Goal: Navigation & Orientation: Find specific page/section

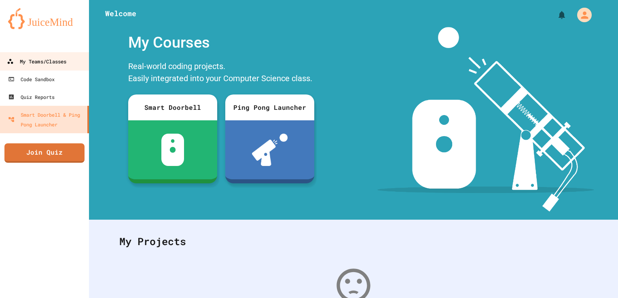
click at [58, 59] on div "My Teams/Classes" at bounding box center [36, 62] width 59 height 10
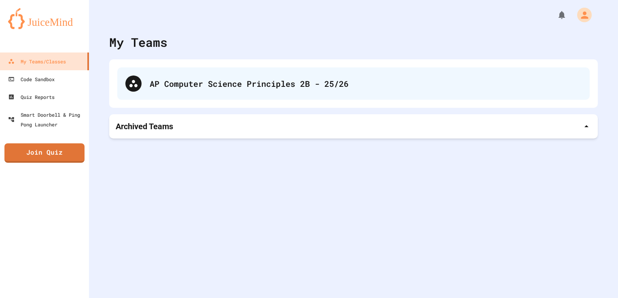
click at [188, 86] on div "AP Computer Science Principles 2B - 25/26" at bounding box center [366, 84] width 432 height 12
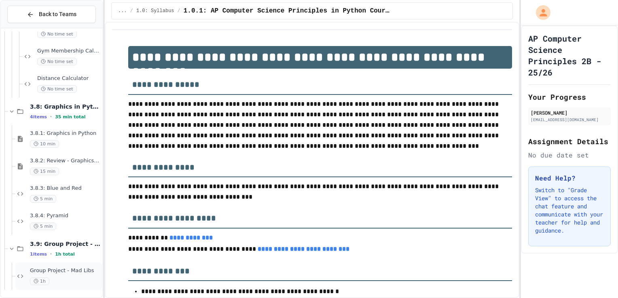
click at [51, 266] on div "Group Project - Mad Libs 1h" at bounding box center [58, 277] width 87 height 28
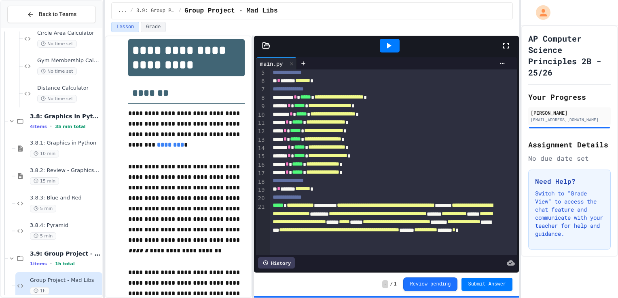
scroll to position [120, 0]
